Goal: Task Accomplishment & Management: Use online tool/utility

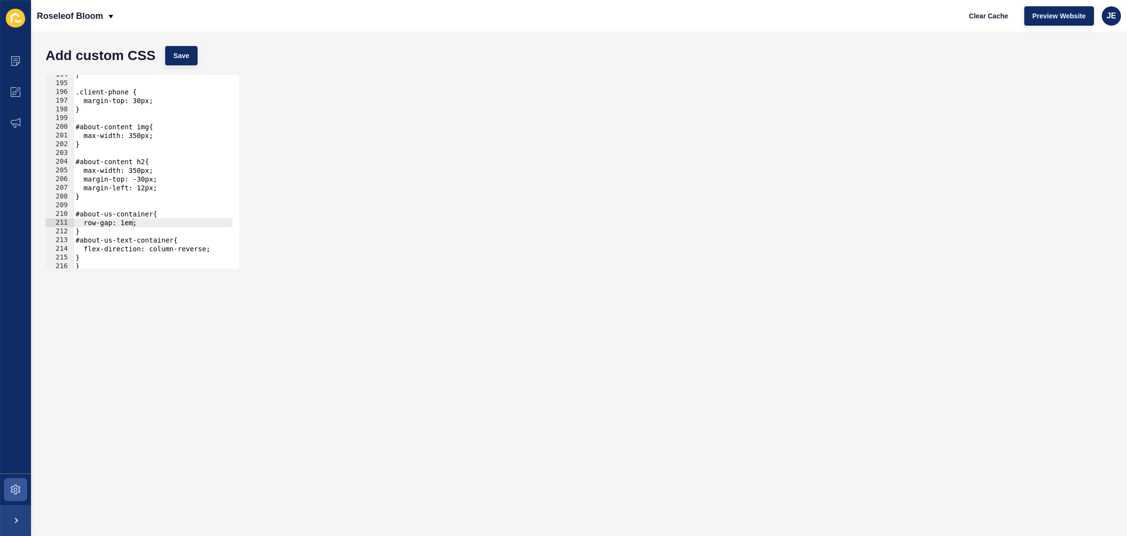
scroll to position [1687, 0]
click at [1101, 22] on div "Clear Cache Preview Website JE" at bounding box center [1041, 15] width 168 height 27
click at [1110, 19] on span "JE" at bounding box center [1112, 16] width 10 height 10
click at [1072, 78] on link "Logout" at bounding box center [1088, 80] width 71 height 21
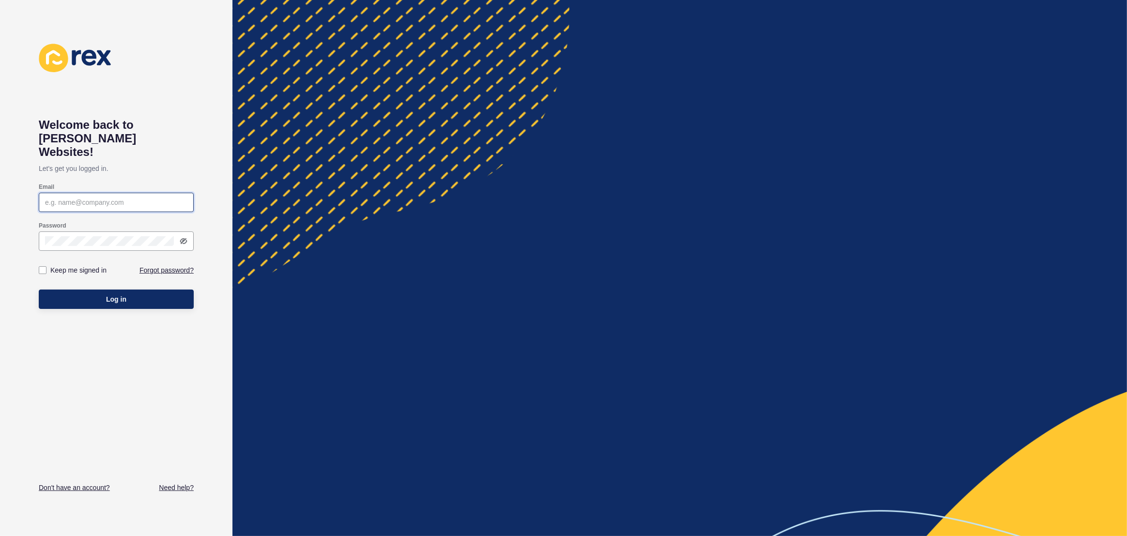
type input "[EMAIL_ADDRESS][PERSON_NAME][DOMAIN_NAME]"
click at [127, 290] on button "Log in" at bounding box center [116, 299] width 155 height 19
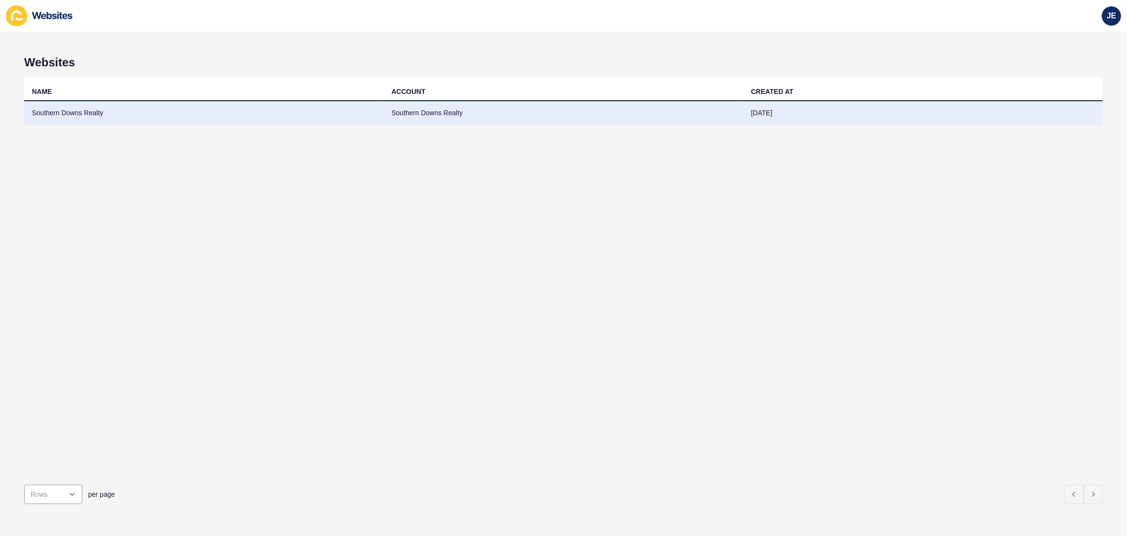
click at [89, 107] on td "Southern Downs Realty" at bounding box center [203, 113] width 359 height 24
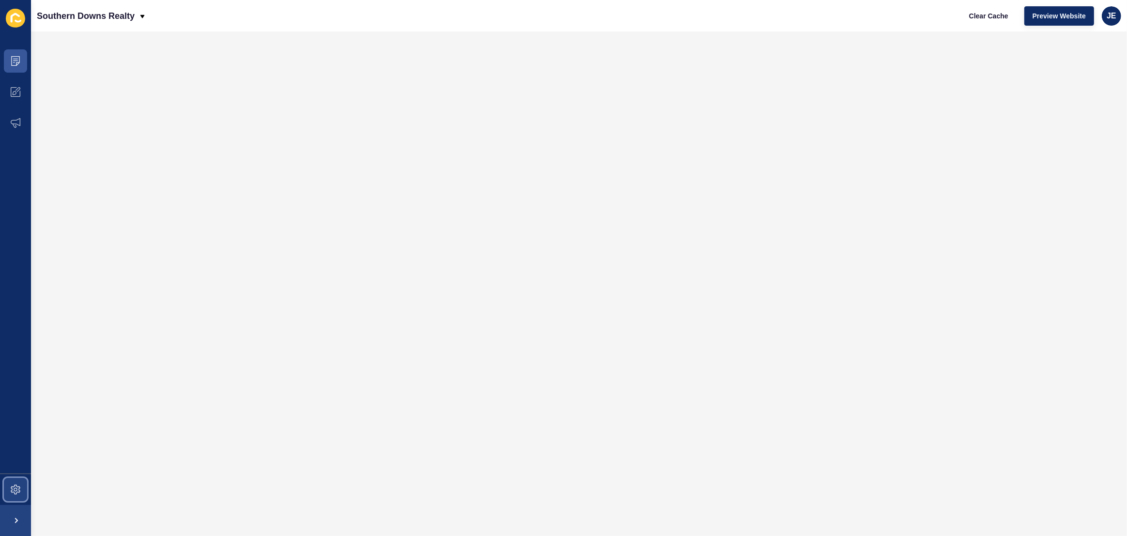
click at [20, 482] on span at bounding box center [15, 489] width 31 height 31
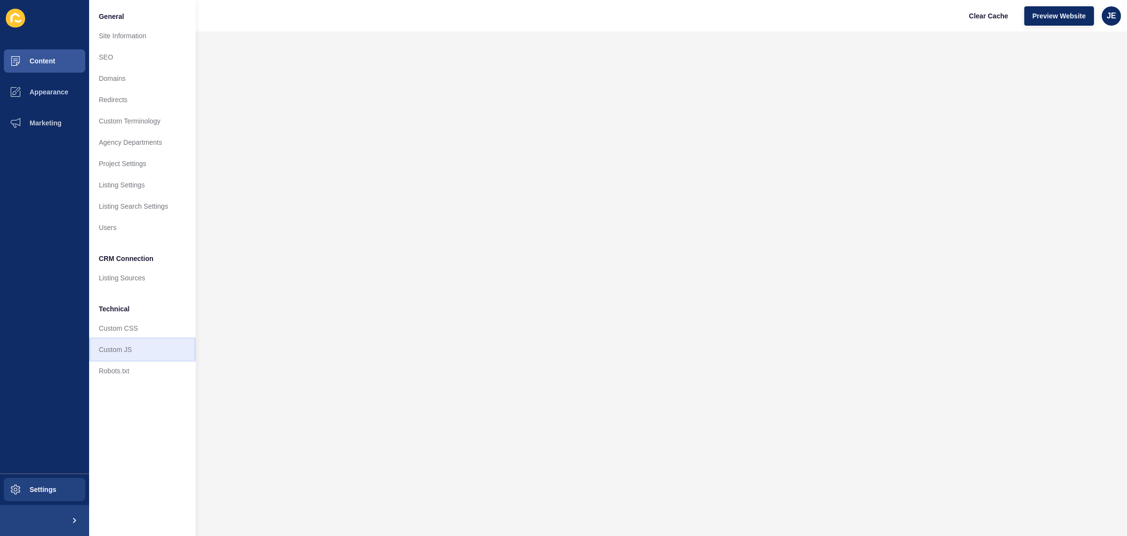
click at [109, 351] on link "Custom JS" at bounding box center [142, 349] width 107 height 21
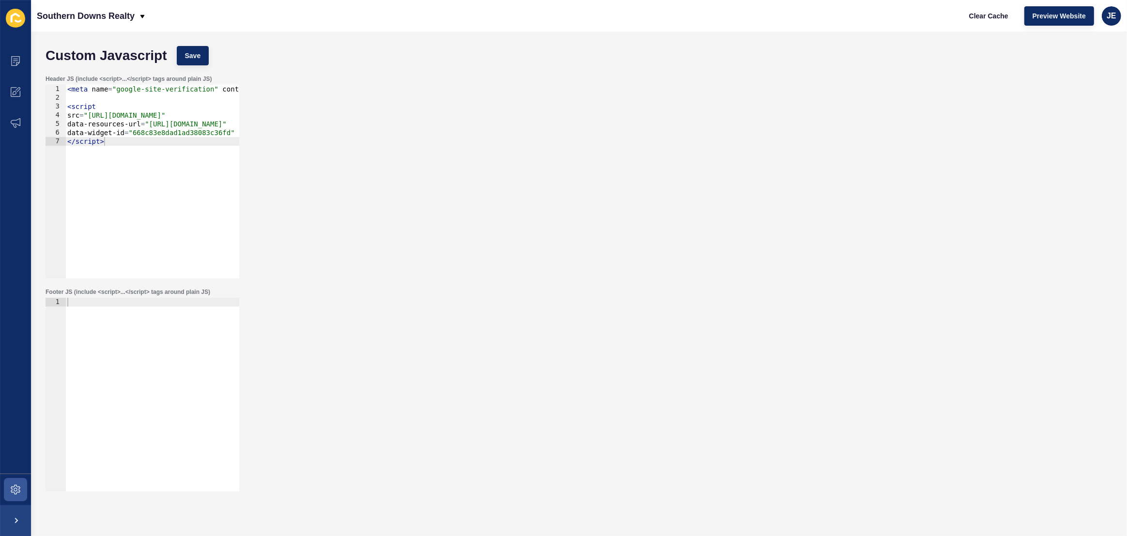
click at [128, 379] on div at bounding box center [152, 403] width 174 height 211
paste textarea "</script>"
type textarea "</script>"
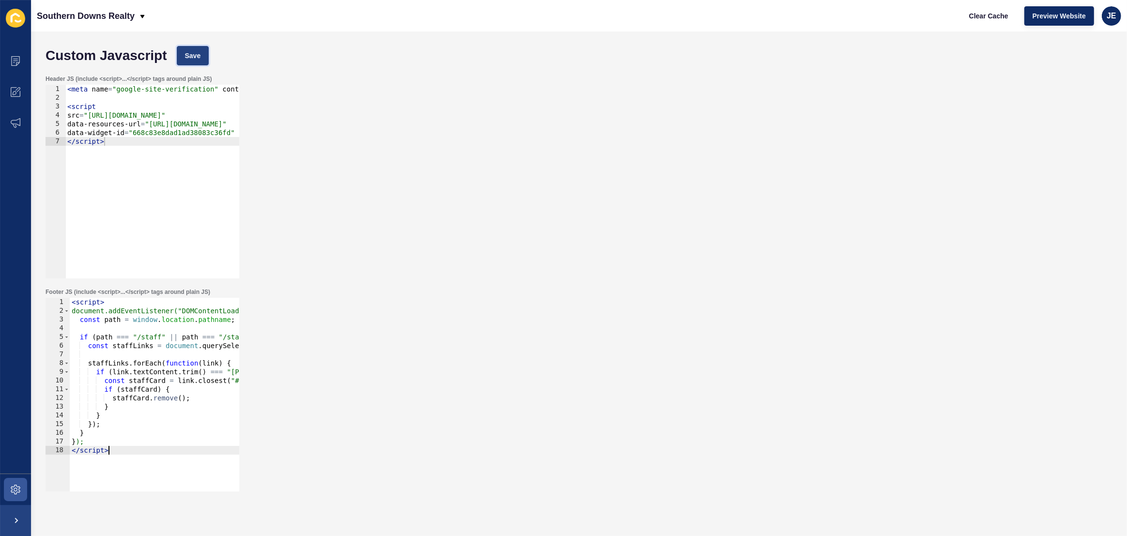
click at [187, 57] on span "Save" at bounding box center [193, 56] width 16 height 10
